Goal: Task Accomplishment & Management: Manage account settings

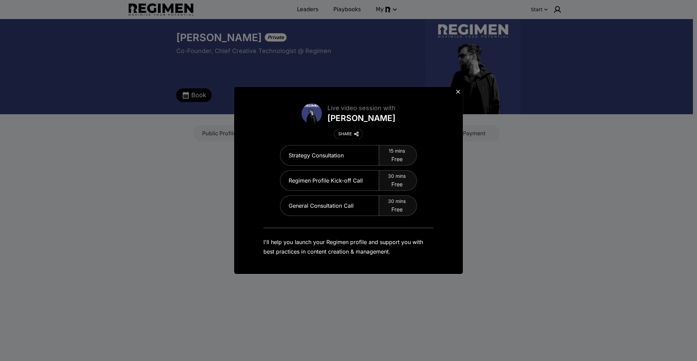
click at [533, 11] on div "Live video session with [PERSON_NAME] SHARE Strategy Consultation 15 mins Free …" at bounding box center [348, 180] width 697 height 361
click at [563, 9] on div "Live video session with [PERSON_NAME] SHARE Strategy Consultation 15 mins Free …" at bounding box center [348, 180] width 697 height 361
click at [462, 91] on button at bounding box center [458, 92] width 10 height 10
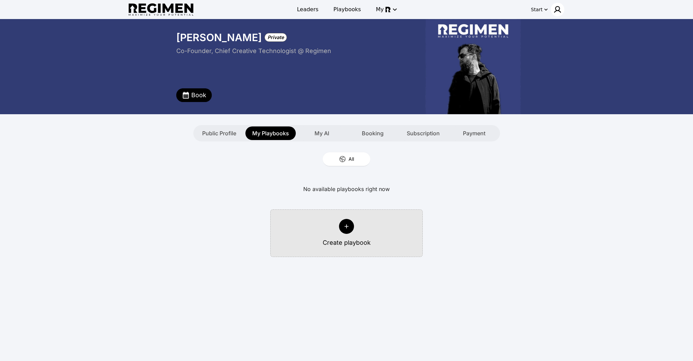
click at [559, 9] on img at bounding box center [557, 9] width 8 height 8
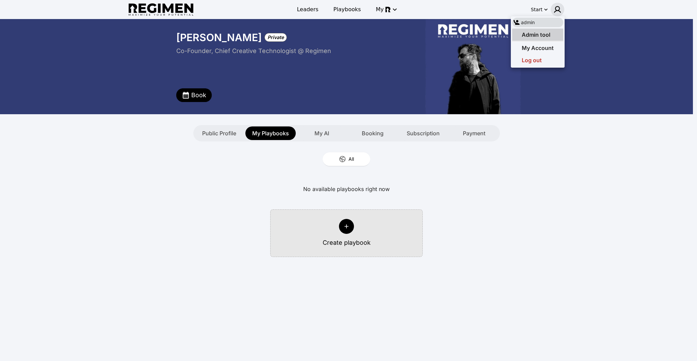
click at [548, 31] on span "Admin tool" at bounding box center [536, 34] width 29 height 7
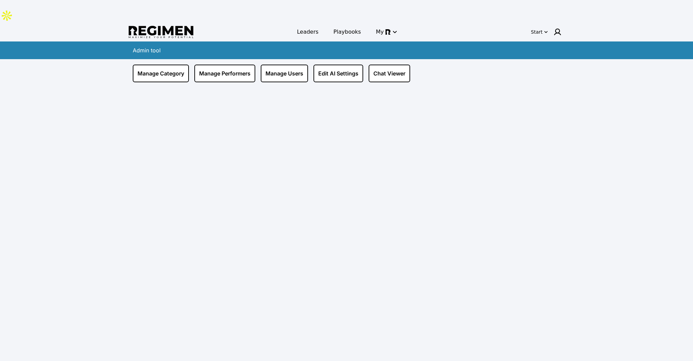
click at [296, 25] on div "Leaders Playbooks My" at bounding box center [347, 32] width 216 height 15
click at [243, 65] on link "Manage Performers" at bounding box center [224, 74] width 61 height 18
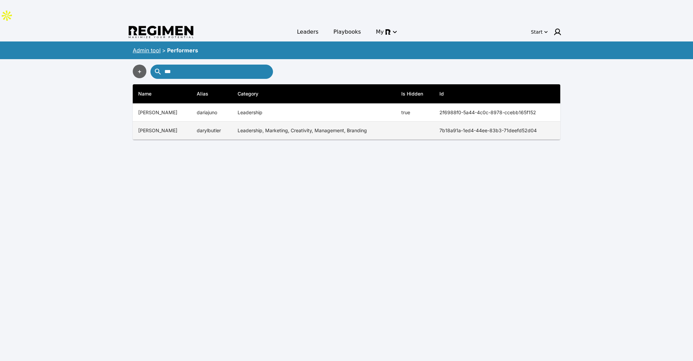
type input "***"
click at [331, 122] on td "Leadership, Marketing, Creativity, Management, Branding" at bounding box center [314, 131] width 164 height 18
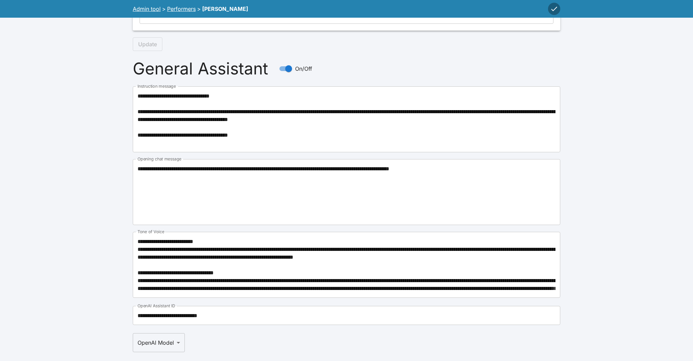
scroll to position [881, 0]
